Goal: Task Accomplishment & Management: Use online tool/utility

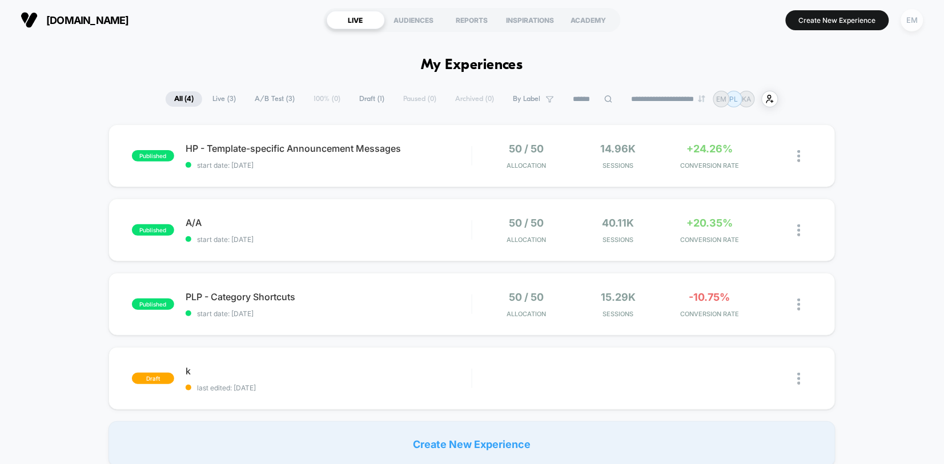
click at [913, 17] on div "EM" at bounding box center [912, 20] width 22 height 22
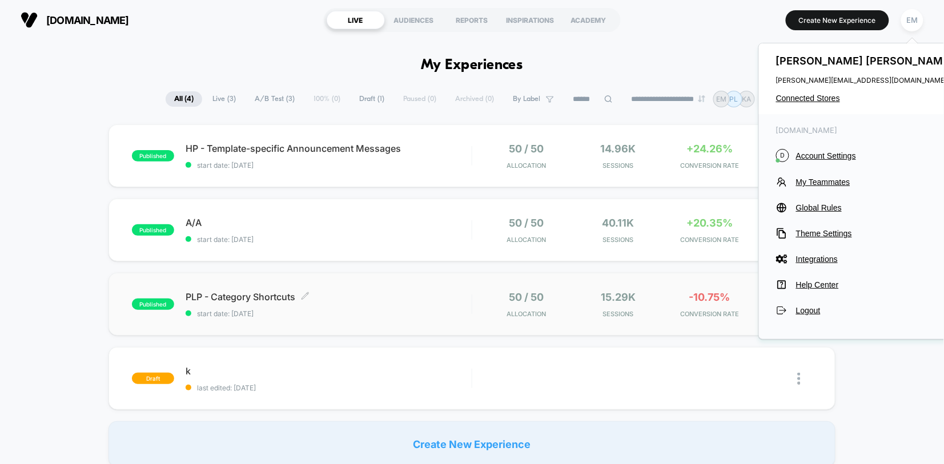
click at [362, 300] on span "PLP - Category Shortcuts Click to edit experience details" at bounding box center [329, 296] width 286 height 11
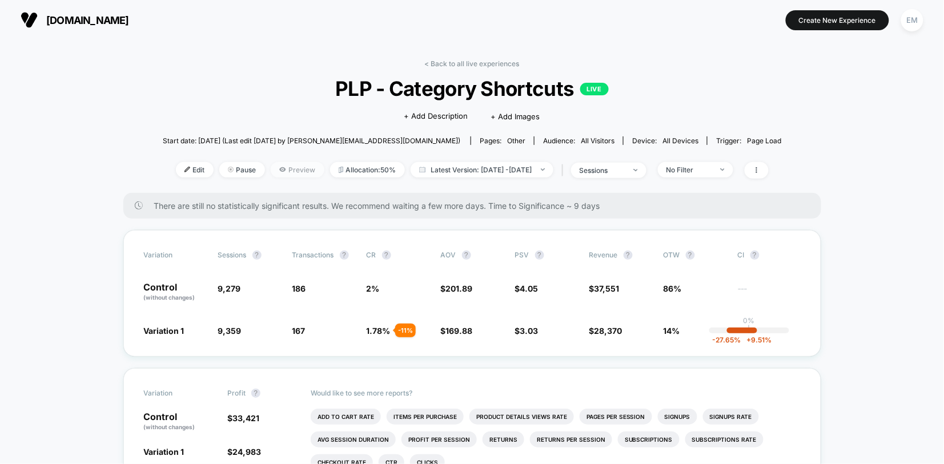
click at [286, 162] on span "Preview" at bounding box center [298, 169] width 54 height 15
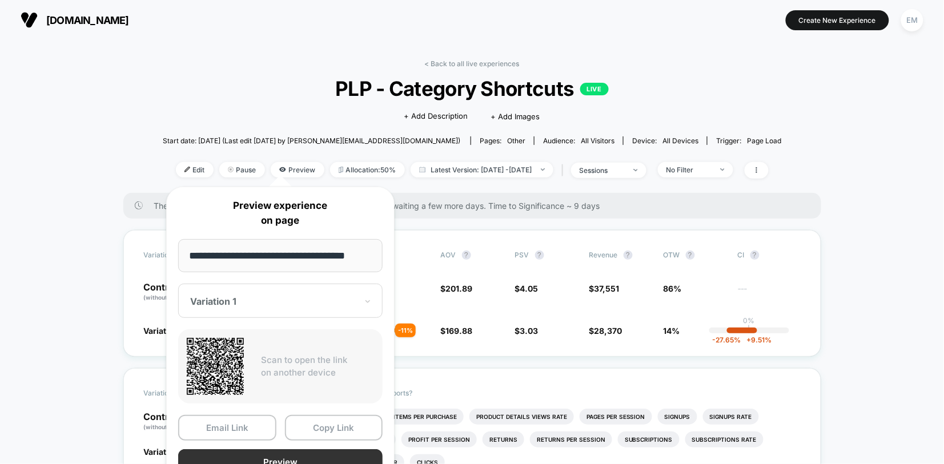
click at [262, 456] on button "Preview" at bounding box center [280, 463] width 205 height 26
